Goal: Transaction & Acquisition: Purchase product/service

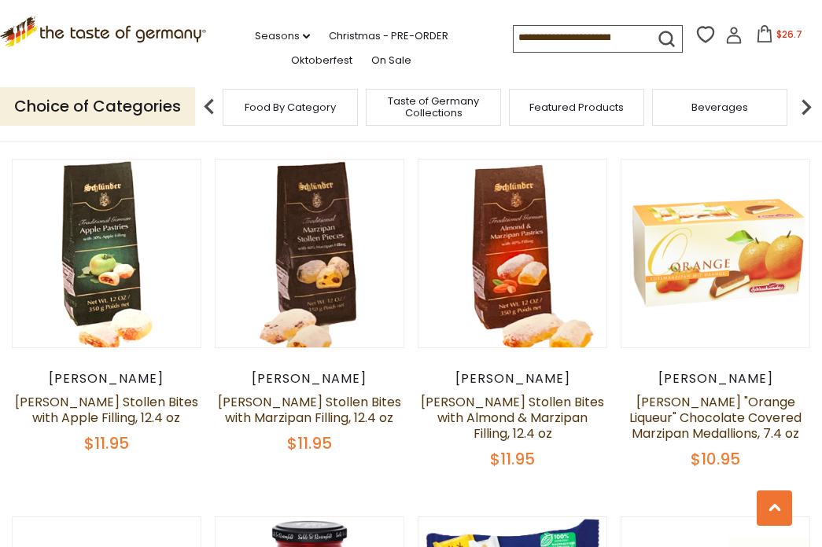
click at [776, 35] on span "$26.7" at bounding box center [789, 34] width 26 height 13
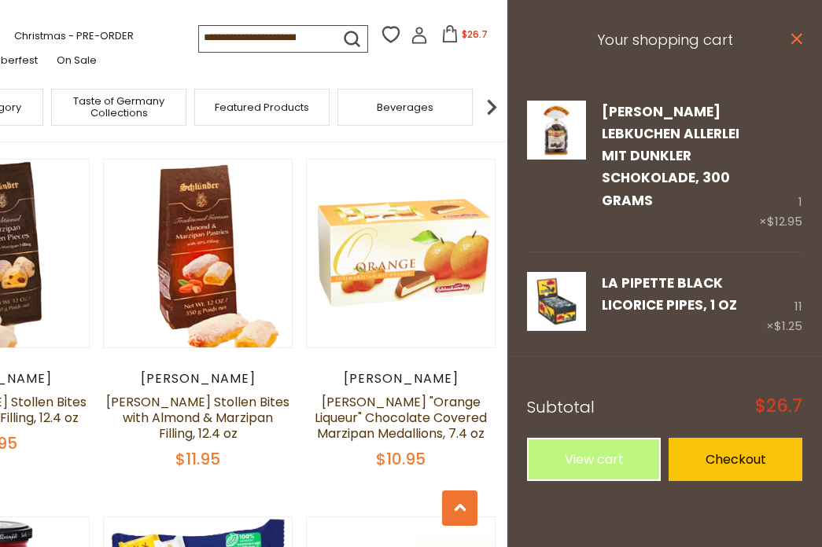
click at [797, 38] on icon at bounding box center [796, 38] width 11 height 11
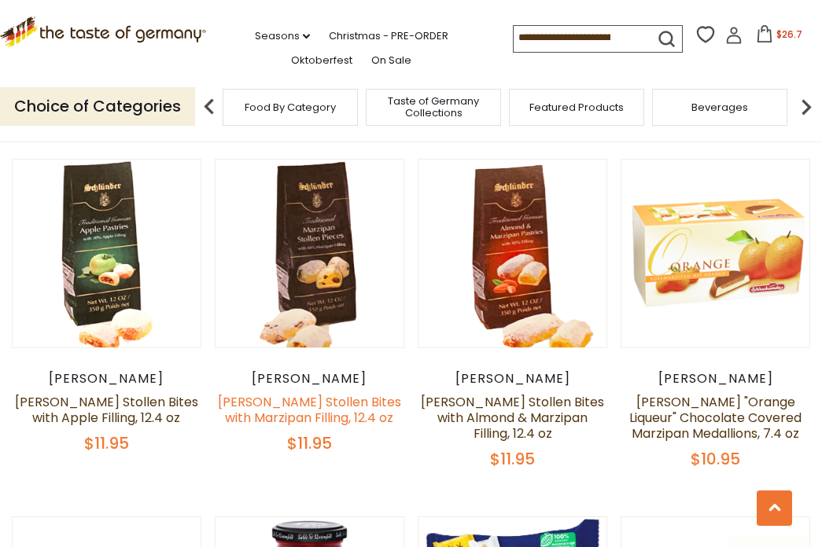
click at [318, 403] on link "[PERSON_NAME] Stollen Bites with Marzipan Filling, 12.4 oz" at bounding box center [309, 410] width 183 height 34
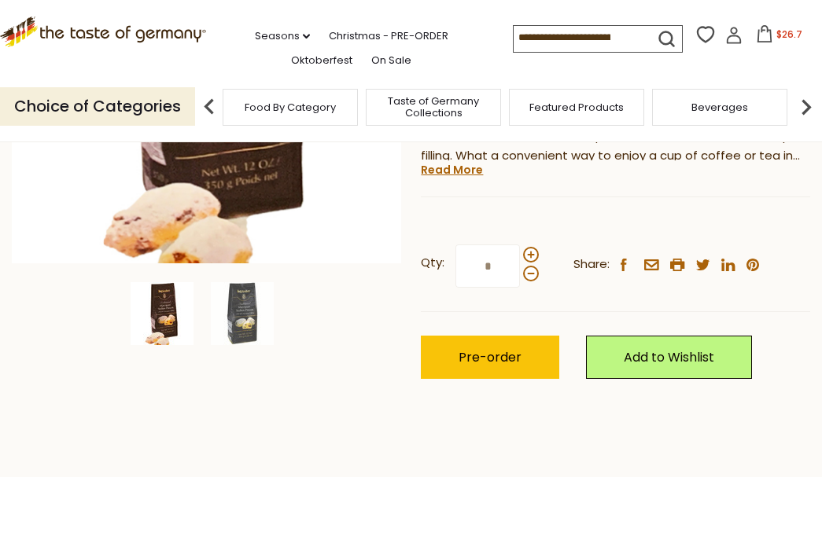
scroll to position [393, 0]
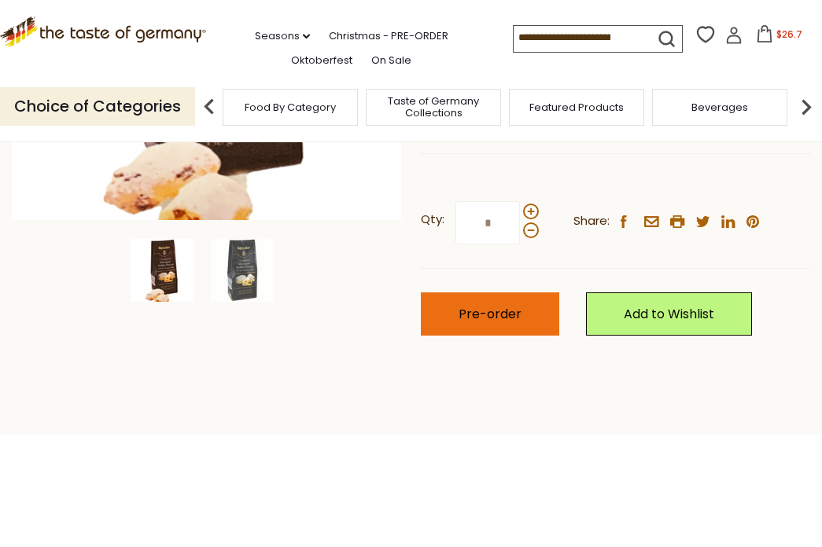
click at [503, 293] on button "Pre-order" at bounding box center [490, 314] width 138 height 43
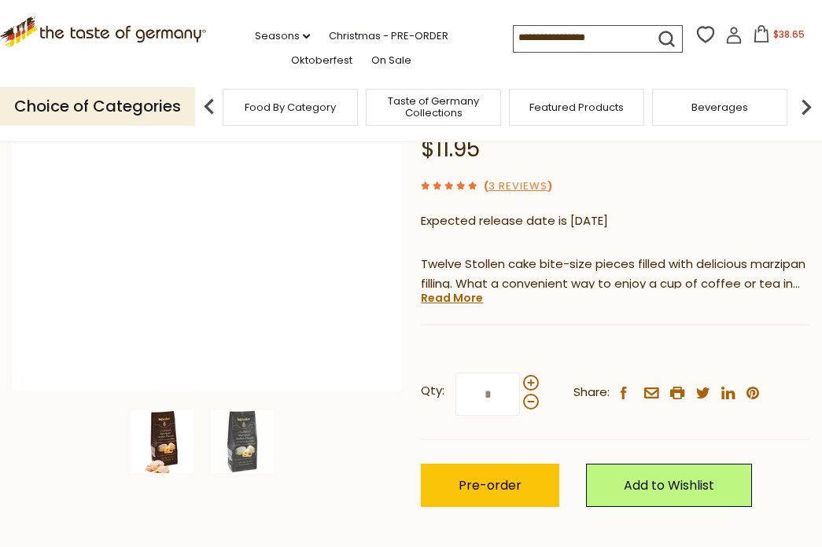
scroll to position [315, 0]
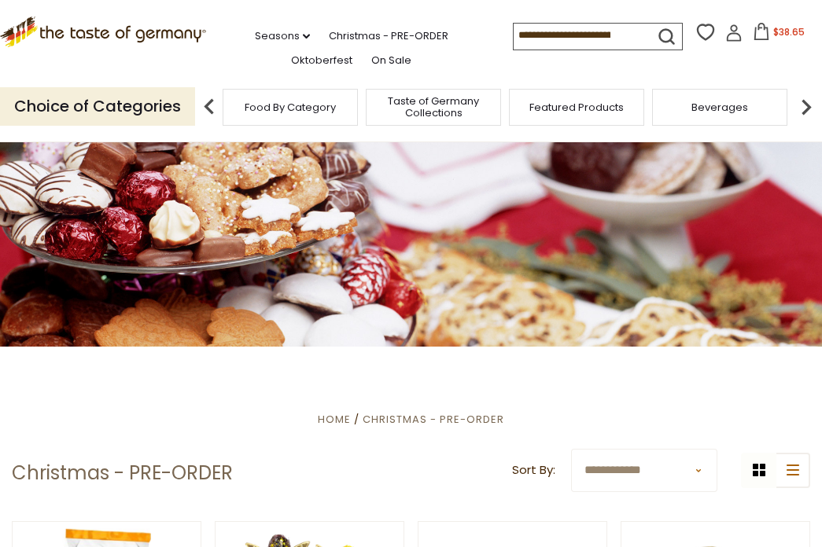
click at [783, 31] on span "$38.65" at bounding box center [788, 31] width 31 height 13
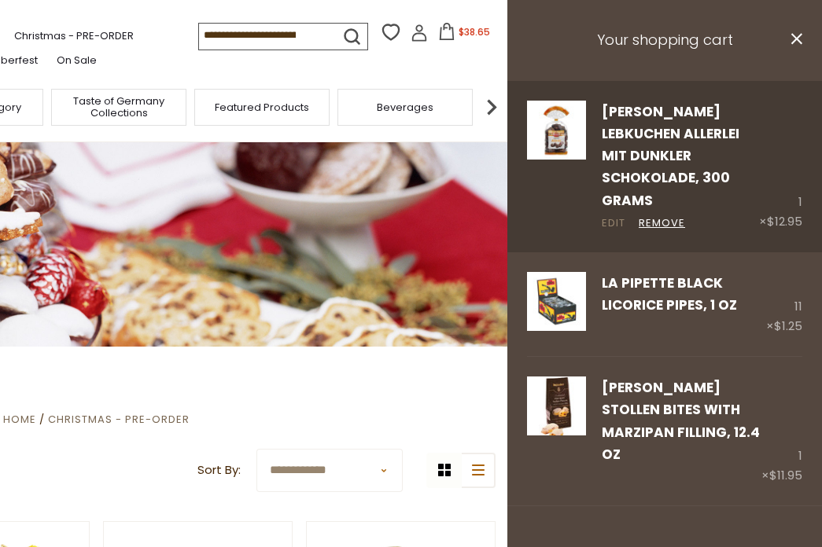
click at [614, 215] on link "Edit" at bounding box center [614, 223] width 24 height 17
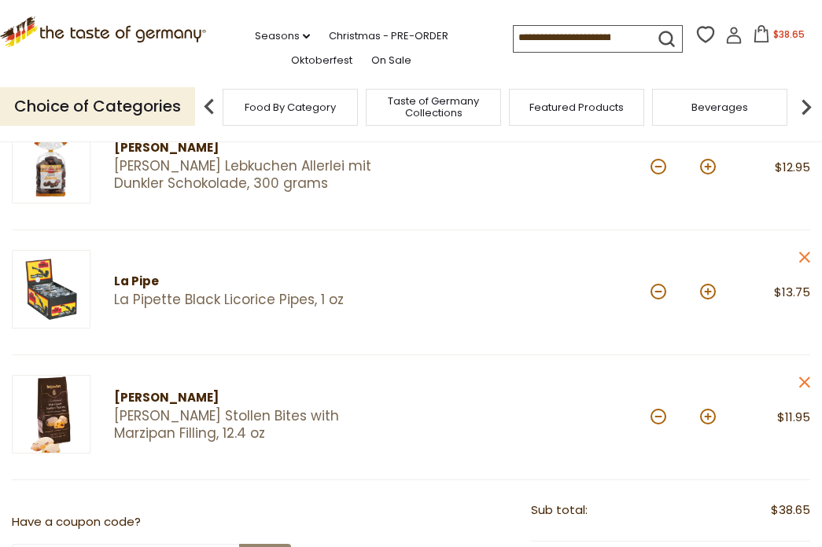
scroll to position [236, 0]
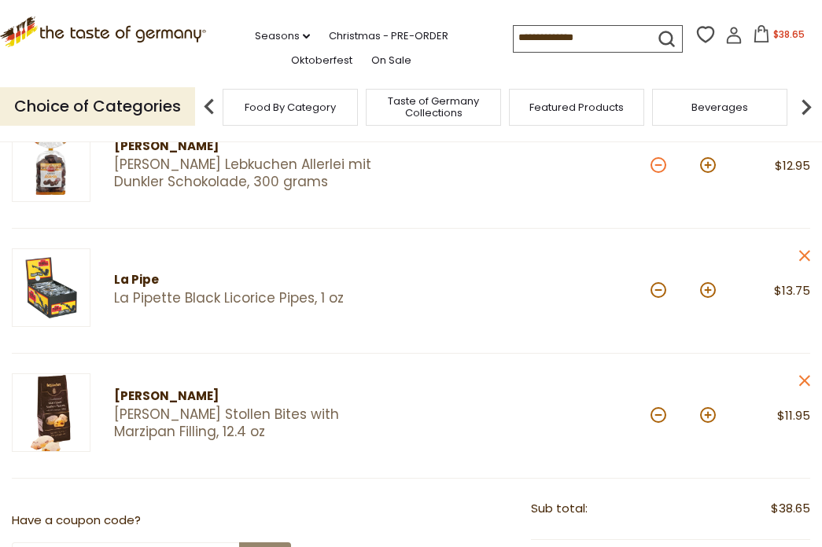
click at [660, 167] on button at bounding box center [658, 165] width 16 height 16
type input "*"
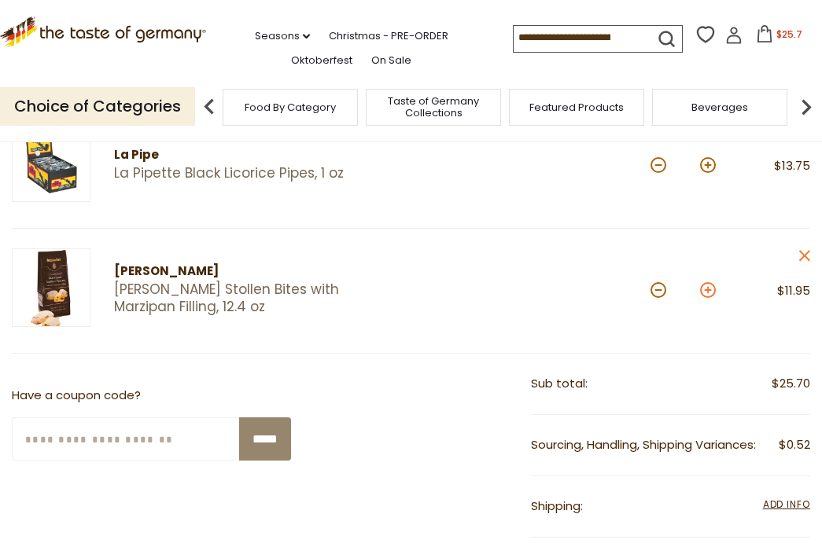
click at [706, 289] on button at bounding box center [708, 290] width 16 height 16
click at [706, 290] on button at bounding box center [708, 290] width 16 height 16
click at [706, 291] on button at bounding box center [708, 290] width 16 height 16
type input "*"
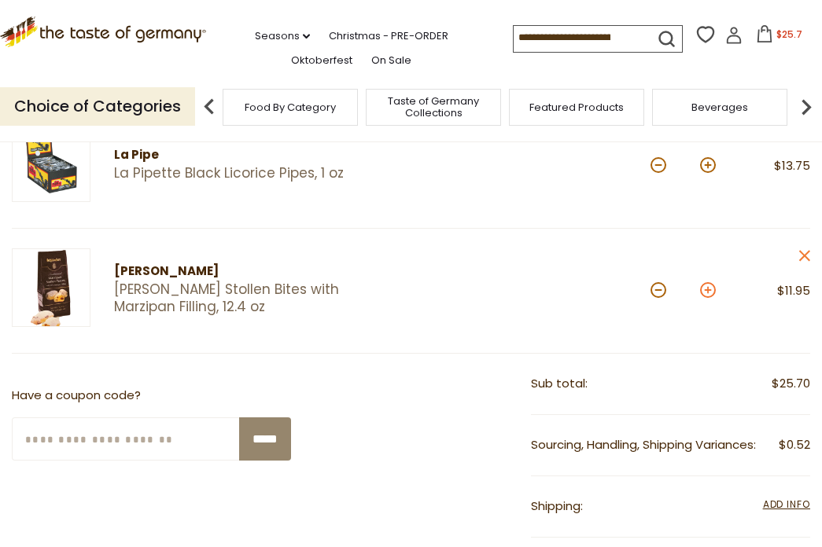
click at [706, 291] on section "Product Info Options Quantity Price La Pipe La Pipette Black Licorice Pipes, 1 …" at bounding box center [411, 483] width 822 height 959
